Goal: Transaction & Acquisition: Download file/media

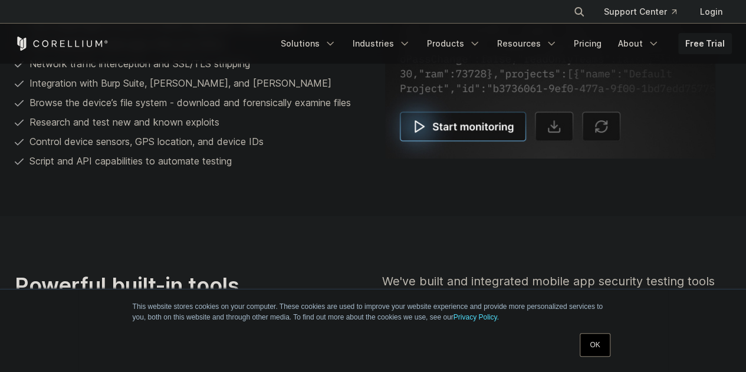
scroll to position [2496, 0]
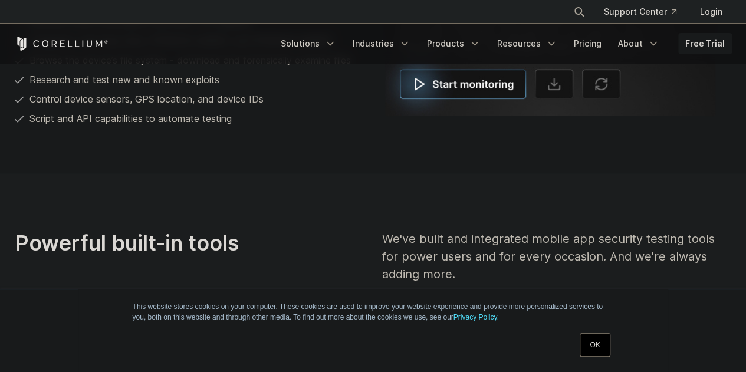
click at [429, 88] on img at bounding box center [550, 13] width 330 height 205
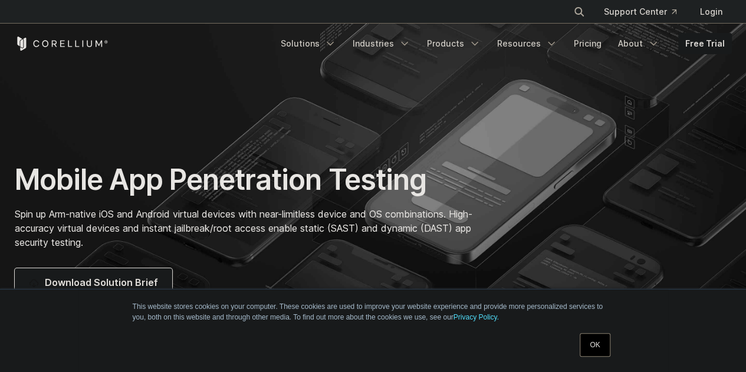
scroll to position [80, 0]
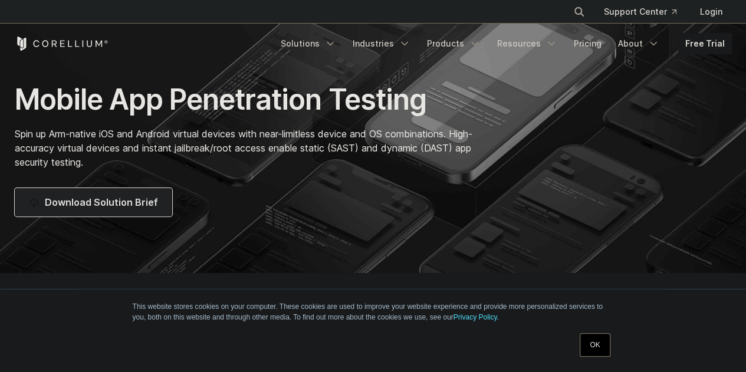
click at [162, 198] on link "Download Solution Brief" at bounding box center [93, 202] width 157 height 28
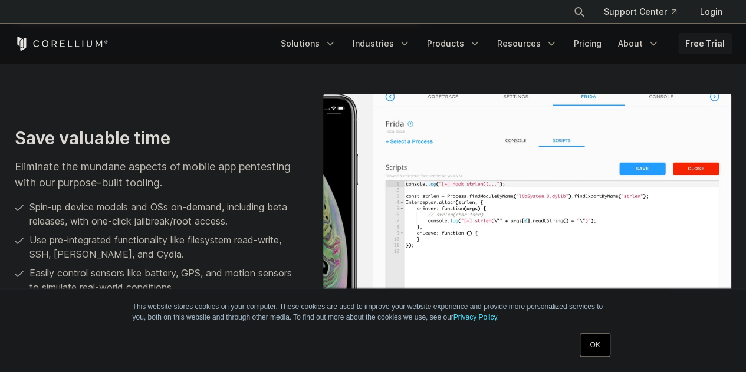
scroll to position [754, 0]
